Goal: Task Accomplishment & Management: Use online tool/utility

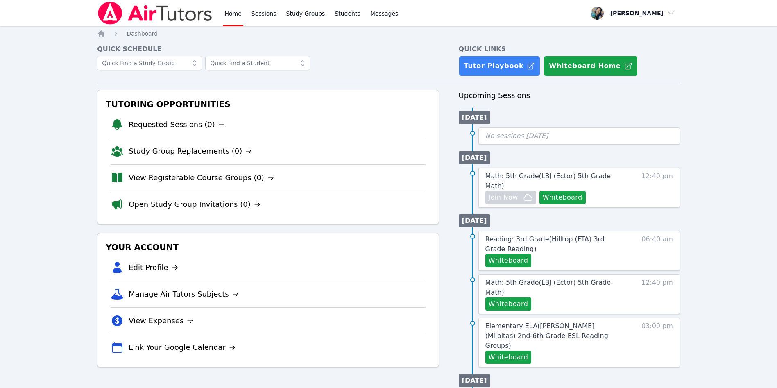
click at [385, 61] on div at bounding box center [268, 66] width 342 height 20
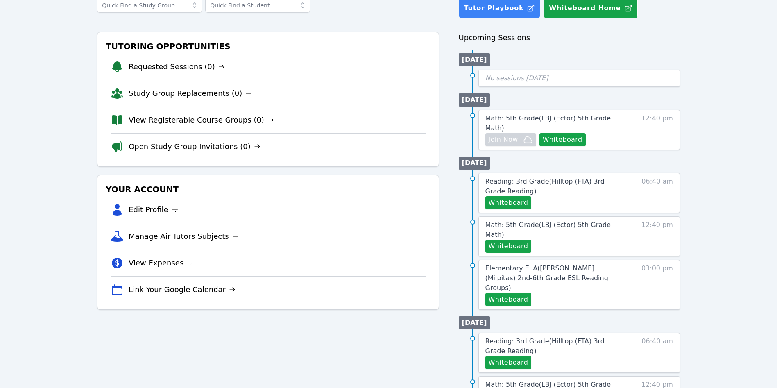
scroll to position [184, 0]
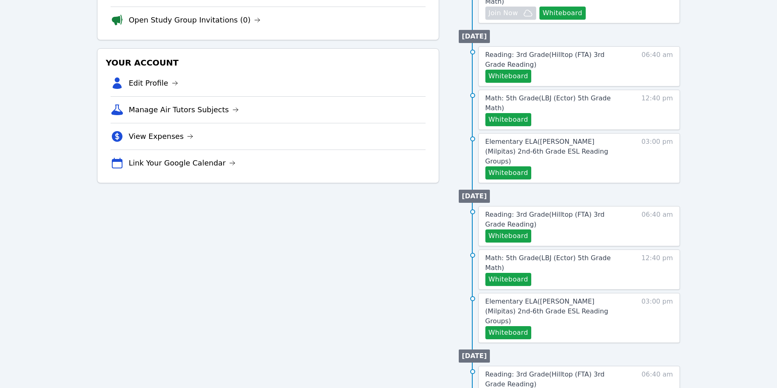
click at [460, 133] on li "Elementary ELA ( Curtner (Milpitas) 2nd-6th Grade ESL Reading Groups ) Whiteboa…" at bounding box center [569, 158] width 221 height 50
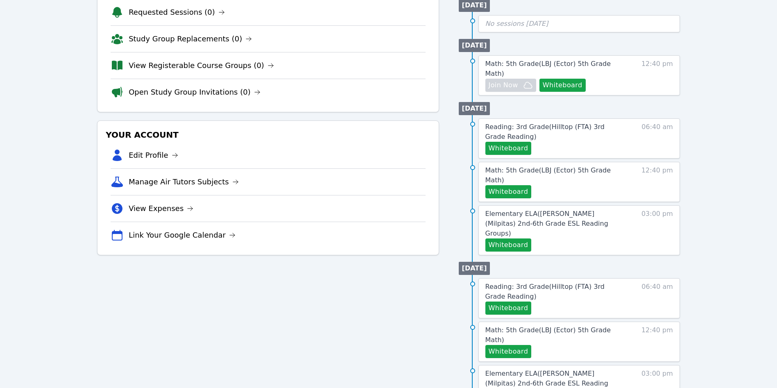
scroll to position [0, 0]
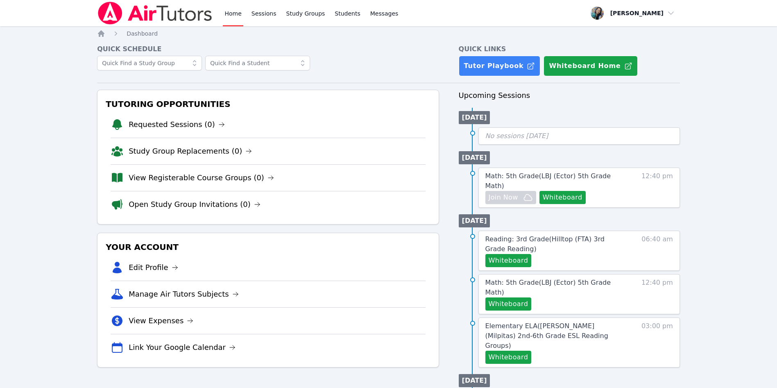
click at [372, 60] on div at bounding box center [268, 66] width 342 height 20
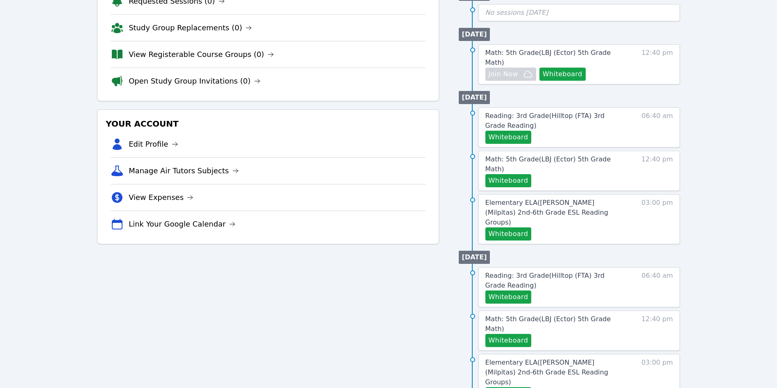
scroll to position [123, 0]
click at [549, 88] on ul "Tue 07 Oct Reading: 3rd Grade ( Hilltop (FTA) 3rd Grade Reading ) Whiteboard 06…" at bounding box center [569, 166] width 221 height 157
click at [603, 156] on span "Math: 5th Grade ( LBJ (Ector) 5th Grade Math )" at bounding box center [549, 165] width 126 height 18
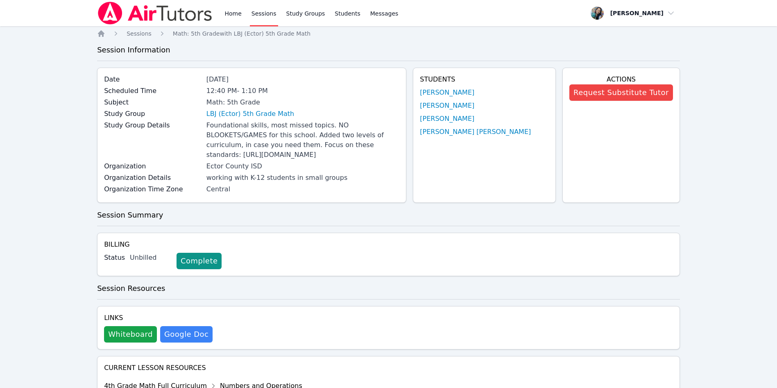
scroll to position [123, 0]
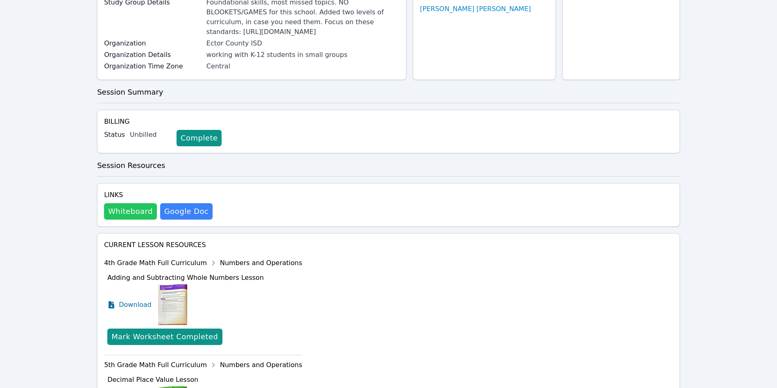
click at [130, 220] on button "Whiteboard" at bounding box center [130, 211] width 53 height 16
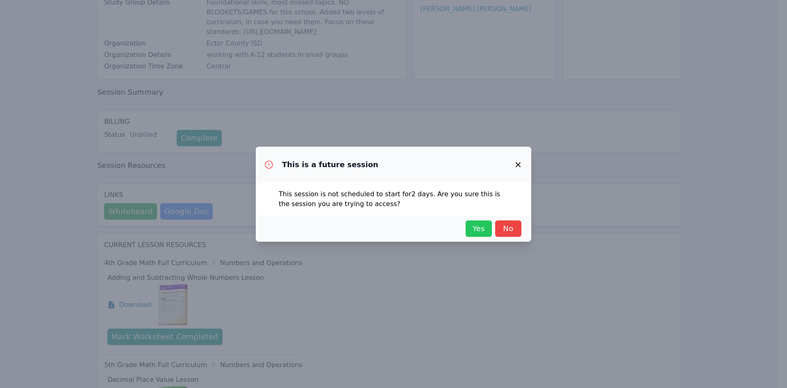
click at [482, 230] on span "Yes" at bounding box center [479, 228] width 18 height 11
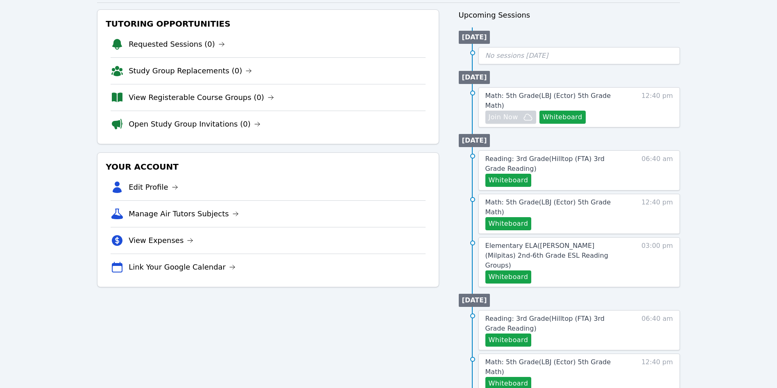
scroll to position [61, 0]
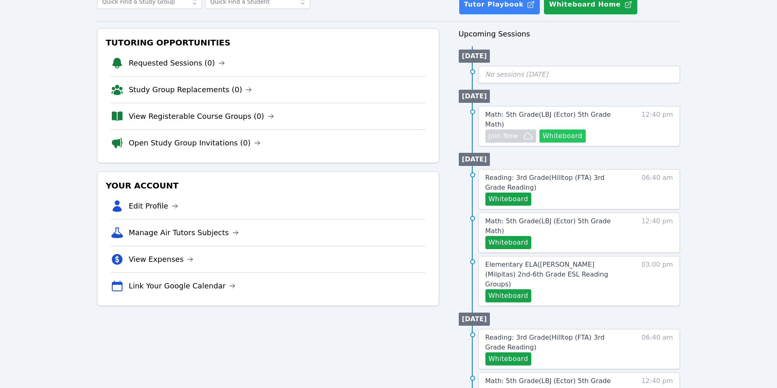
click at [565, 129] on button "Whiteboard" at bounding box center [563, 135] width 46 height 13
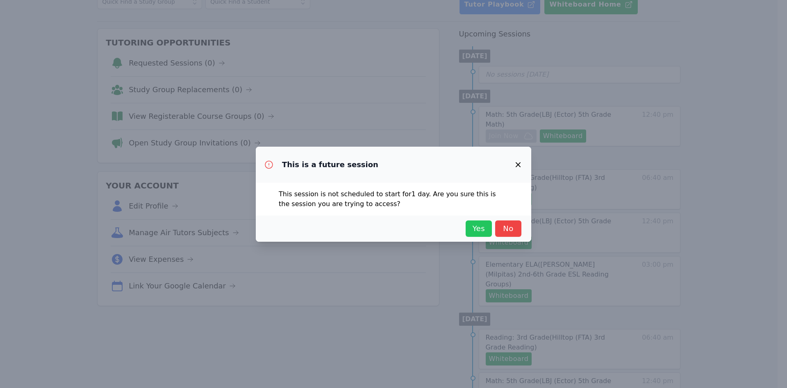
click at [482, 226] on span "Yes" at bounding box center [479, 228] width 18 height 11
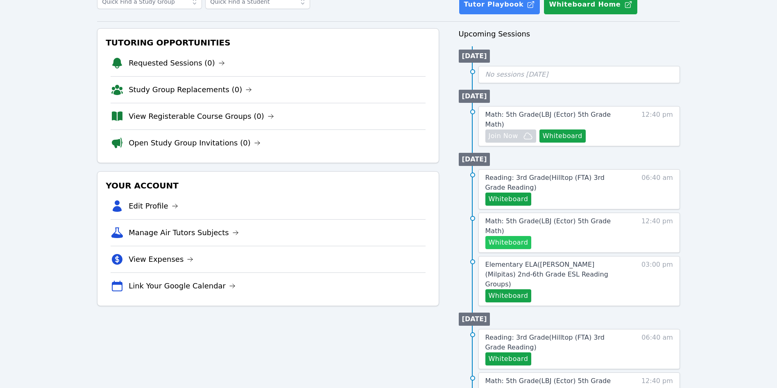
click at [508, 236] on button "Whiteboard" at bounding box center [509, 242] width 46 height 13
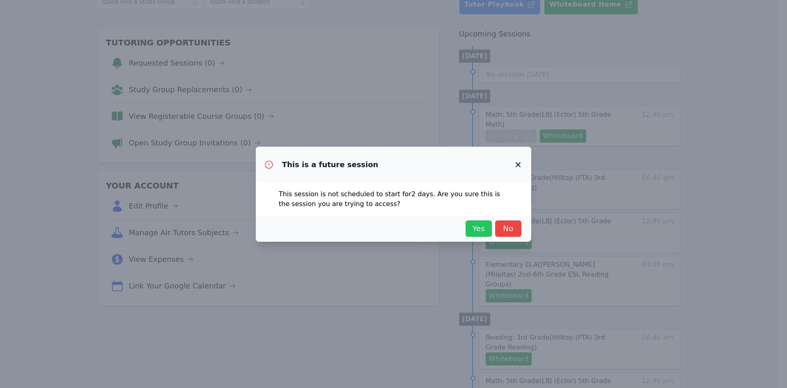
drag, startPoint x: 461, startPoint y: 227, endPoint x: 480, endPoint y: 228, distance: 18.9
click at [469, 228] on div "Yes No" at bounding box center [394, 228] width 256 height 16
click at [482, 229] on span "Yes" at bounding box center [479, 228] width 18 height 11
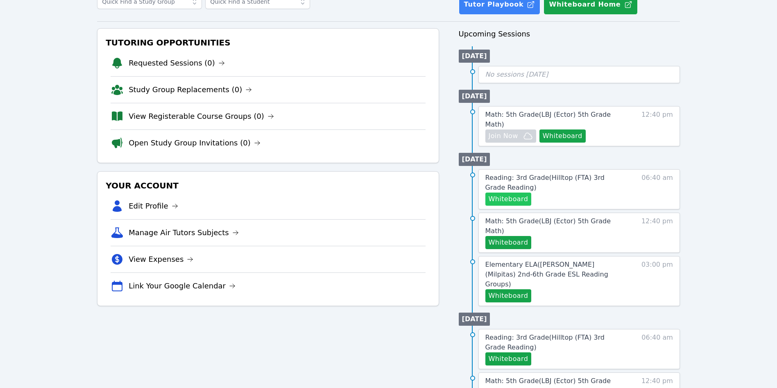
click at [506, 193] on button "Whiteboard" at bounding box center [509, 199] width 46 height 13
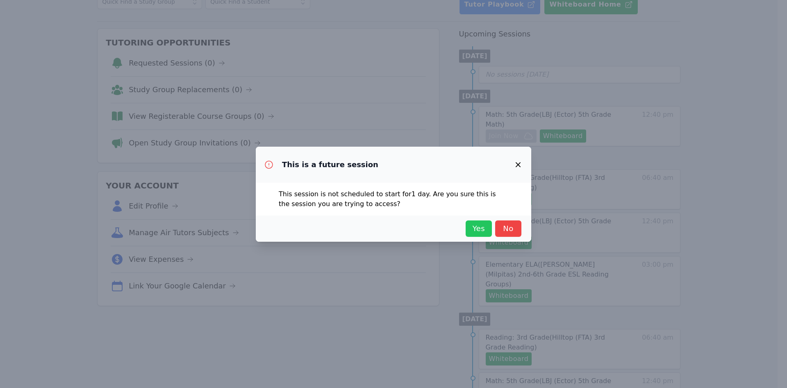
drag, startPoint x: 463, startPoint y: 214, endPoint x: 473, endPoint y: 229, distance: 18.1
click at [467, 224] on div "This is a future session This session is not scheduled to start for 1 day . Are…" at bounding box center [393, 194] width 275 height 95
click at [475, 230] on span "Yes" at bounding box center [479, 228] width 18 height 11
